Goal: Task Accomplishment & Management: Complete application form

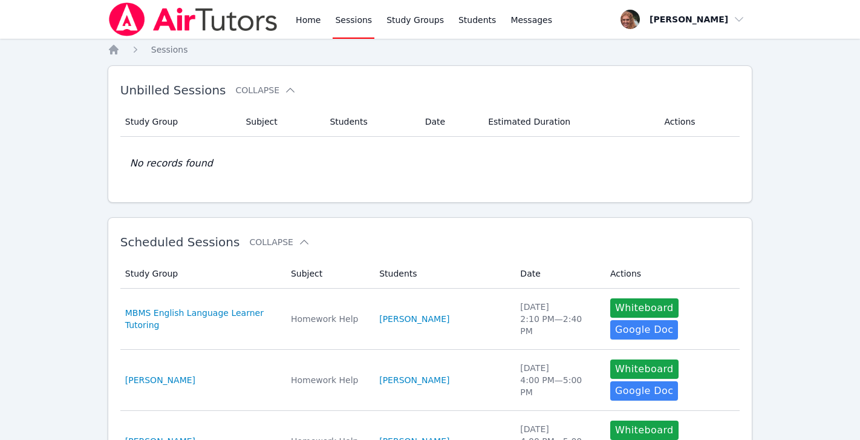
click at [339, 24] on link "Sessions" at bounding box center [354, 19] width 42 height 39
click at [307, 20] on link "Home" at bounding box center [308, 19] width 30 height 39
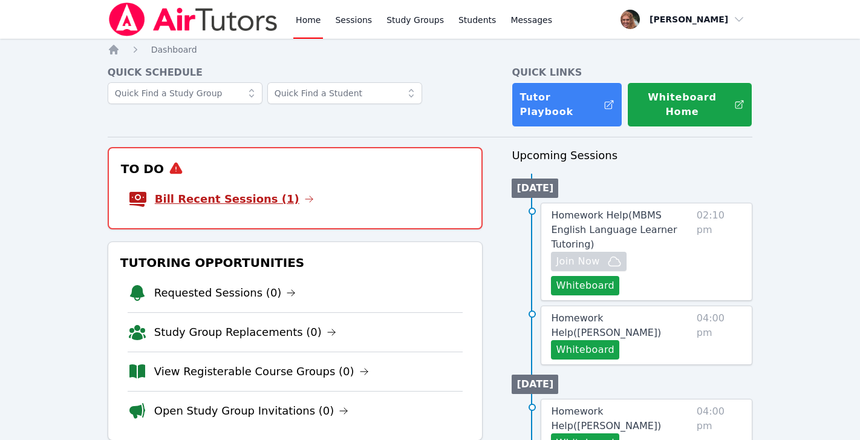
click at [252, 191] on link "Bill Recent Sessions (1)" at bounding box center [234, 199] width 159 height 17
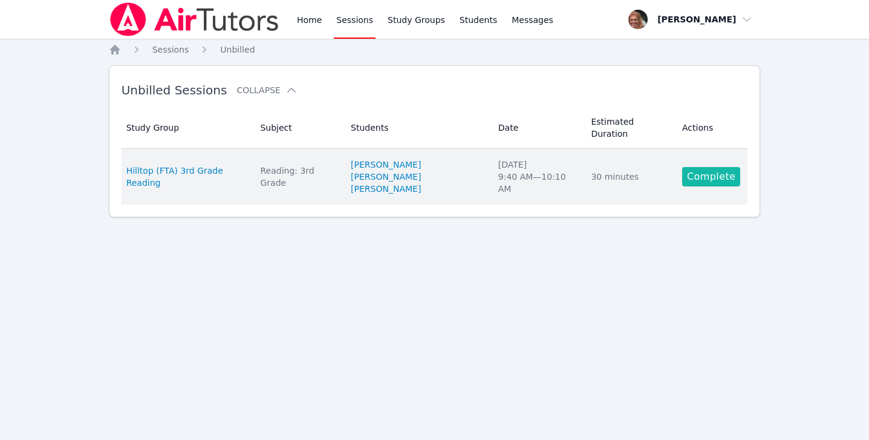
click at [693, 167] on link "Complete" at bounding box center [711, 176] width 58 height 19
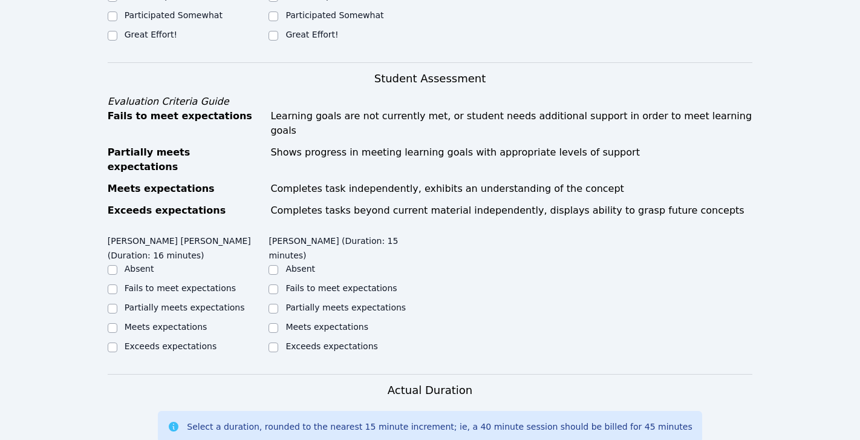
scroll to position [429, 0]
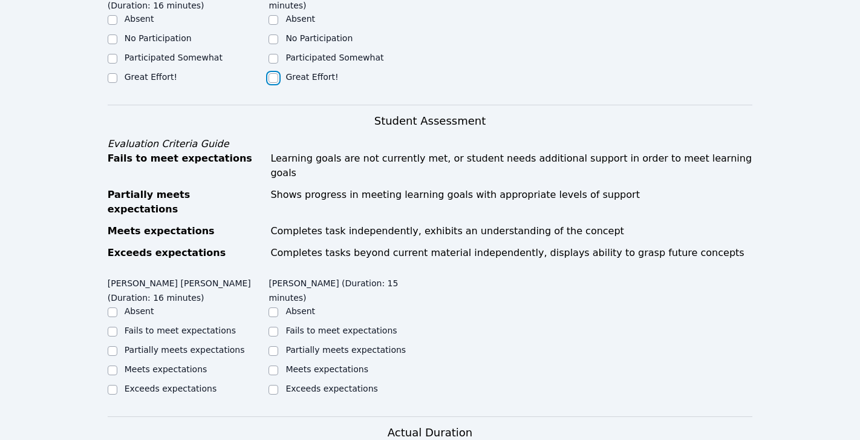
click at [274, 76] on input "Great Effort!" at bounding box center [274, 78] width 10 height 10
checkbox input "true"
click at [105, 79] on div "Home Sessions Study Groups Students Messages Open user menu [PERSON_NAME] Open …" at bounding box center [430, 249] width 860 height 1357
click at [116, 79] on input "Great Effort!" at bounding box center [113, 78] width 10 height 10
checkbox input "true"
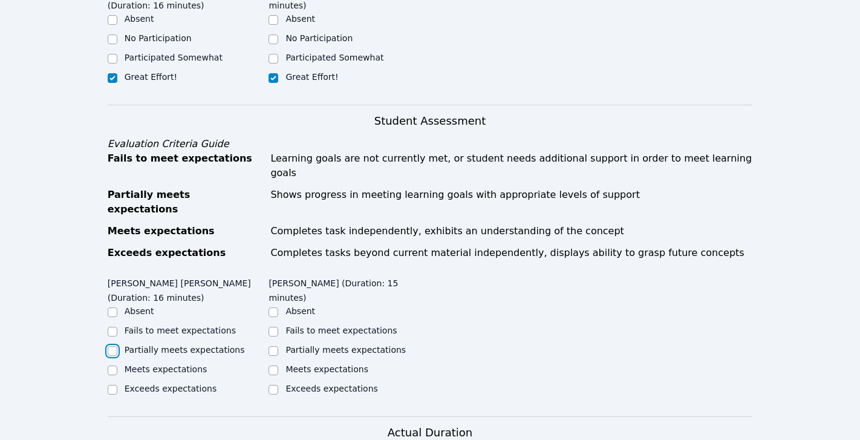
click at [116, 346] on input "Partially meets expectations" at bounding box center [113, 351] width 10 height 10
checkbox input "true"
click at [276, 346] on input "Partially meets expectations" at bounding box center [274, 351] width 10 height 10
checkbox input "true"
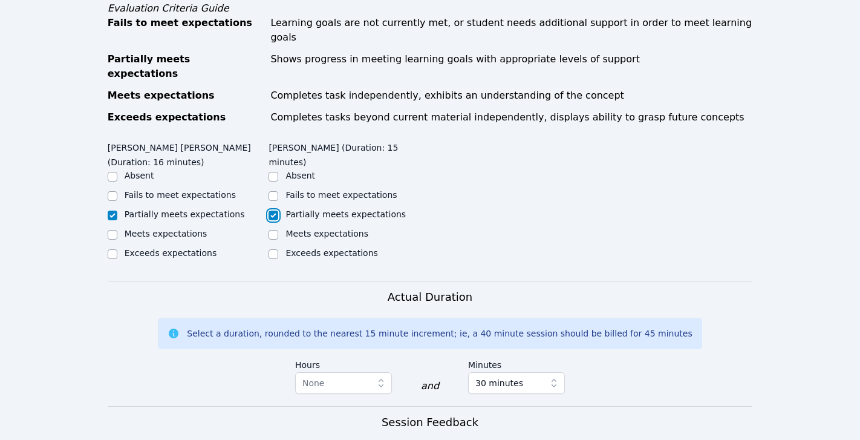
scroll to position [779, 0]
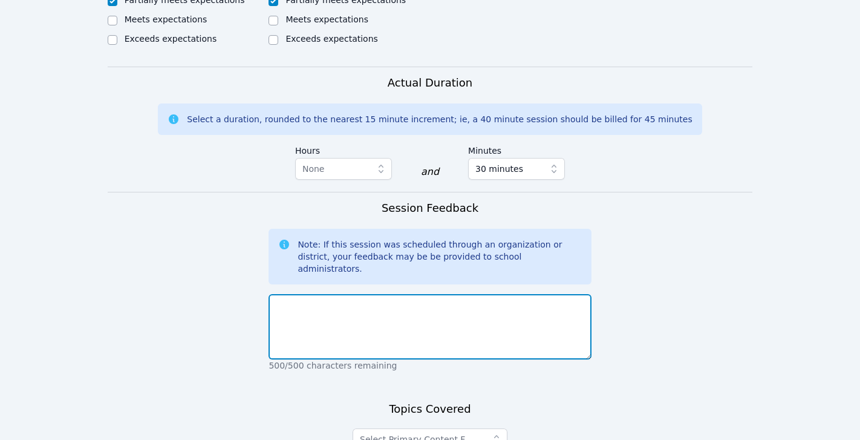
click at [352, 296] on textarea at bounding box center [430, 326] width 322 height 65
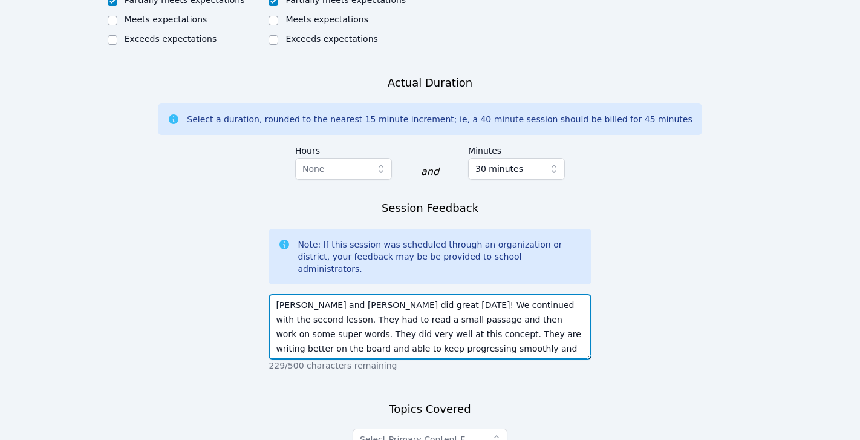
type textarea "[PERSON_NAME] and [PERSON_NAME] did great [DATE]! We continued with the second …"
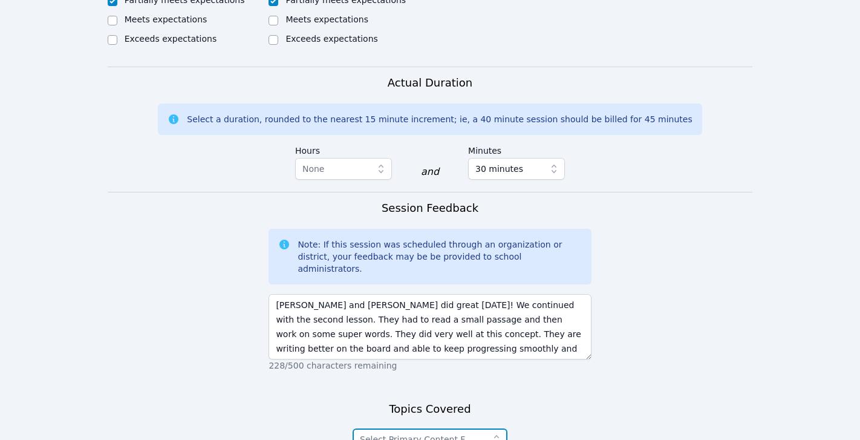
scroll to position [877, 0]
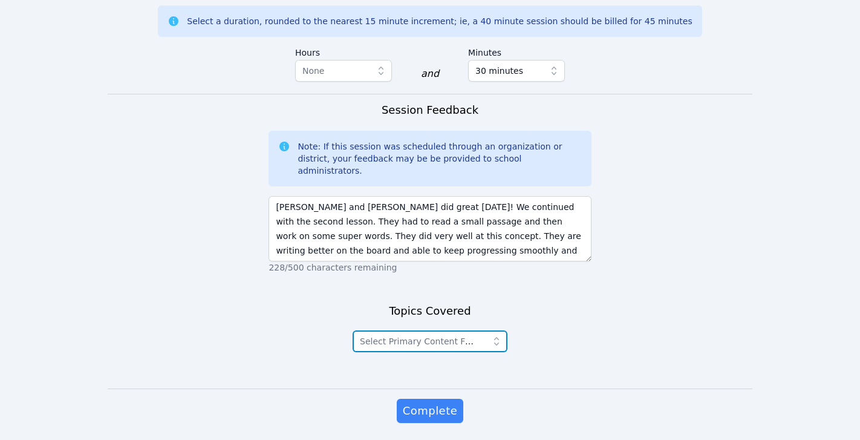
click at [495, 335] on icon "button" at bounding box center [497, 341] width 12 height 12
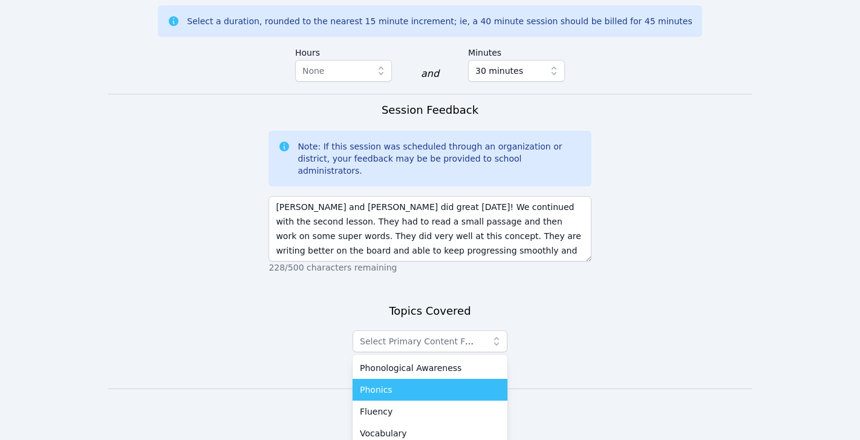
click at [448, 384] on div "Phonics" at bounding box center [430, 390] width 140 height 12
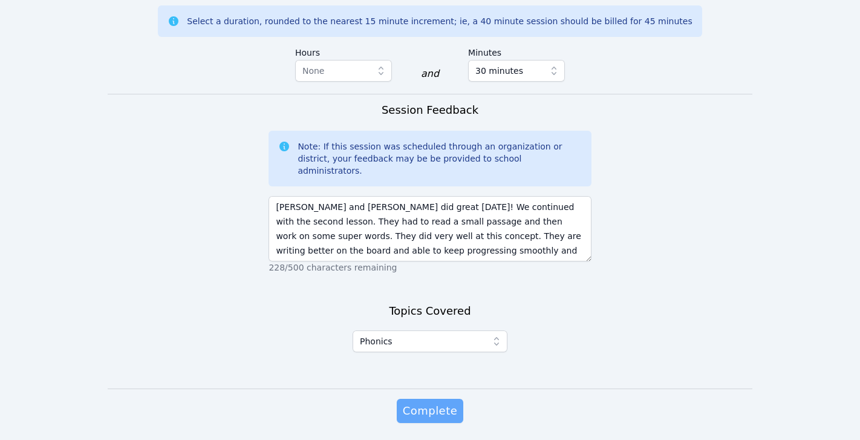
click at [443, 402] on span "Complete" at bounding box center [430, 410] width 54 height 17
